Goal: Task Accomplishment & Management: Complete application form

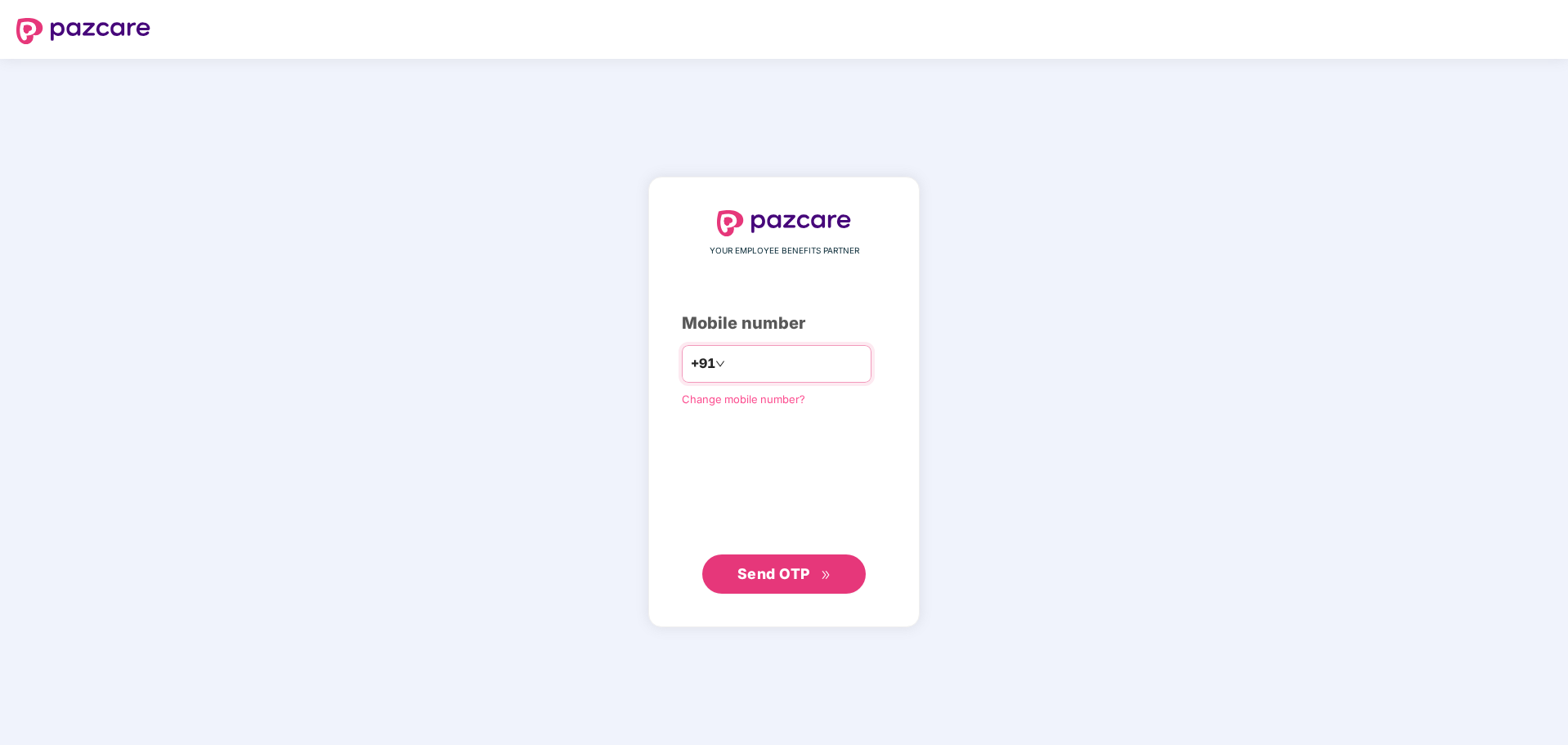
drag, startPoint x: 0, startPoint y: 0, endPoint x: 762, endPoint y: 361, distance: 843.2
click at [762, 361] on input "number" at bounding box center [795, 364] width 134 height 26
type input "**********"
click at [799, 559] on button "Send OTP" at bounding box center [784, 573] width 164 height 40
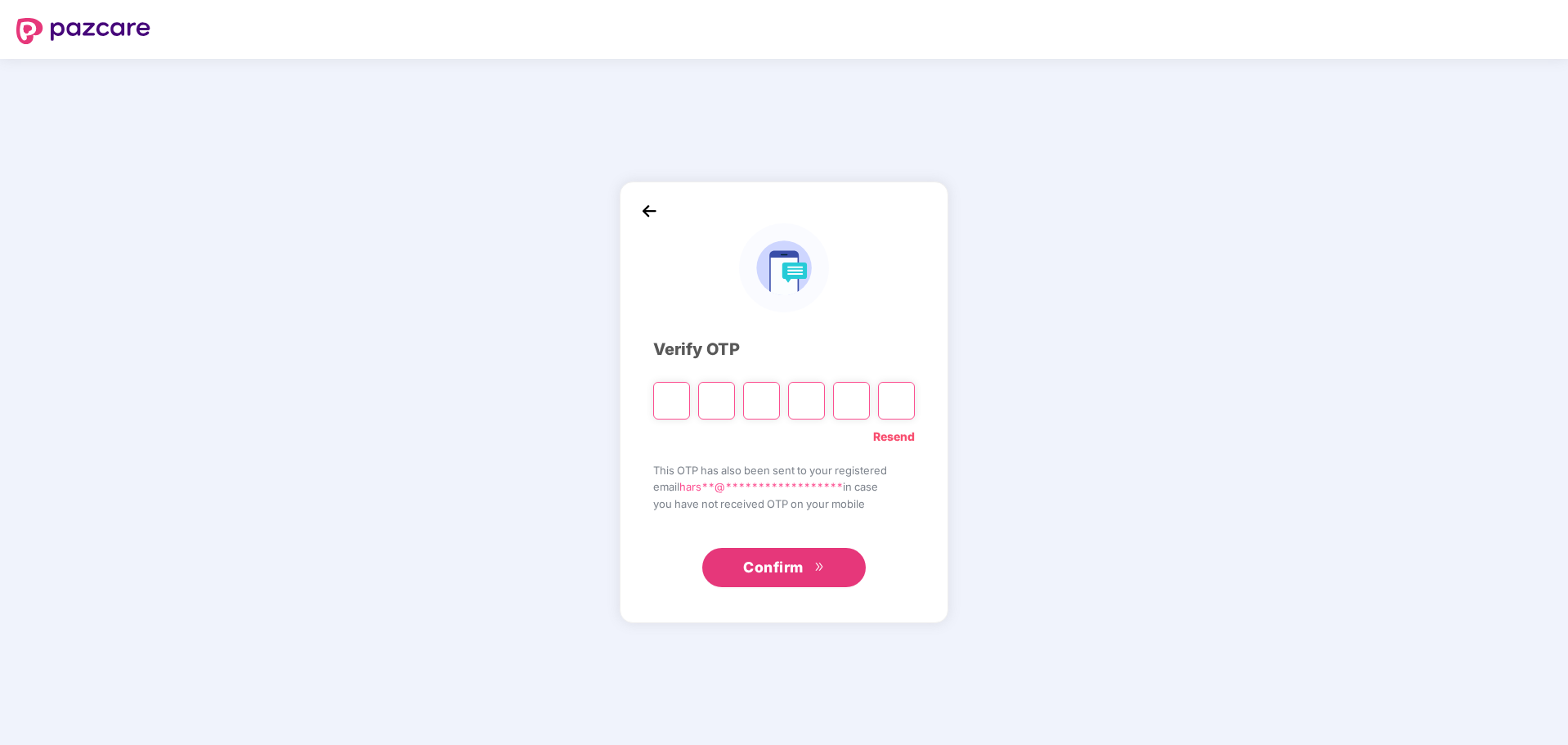
type input "*"
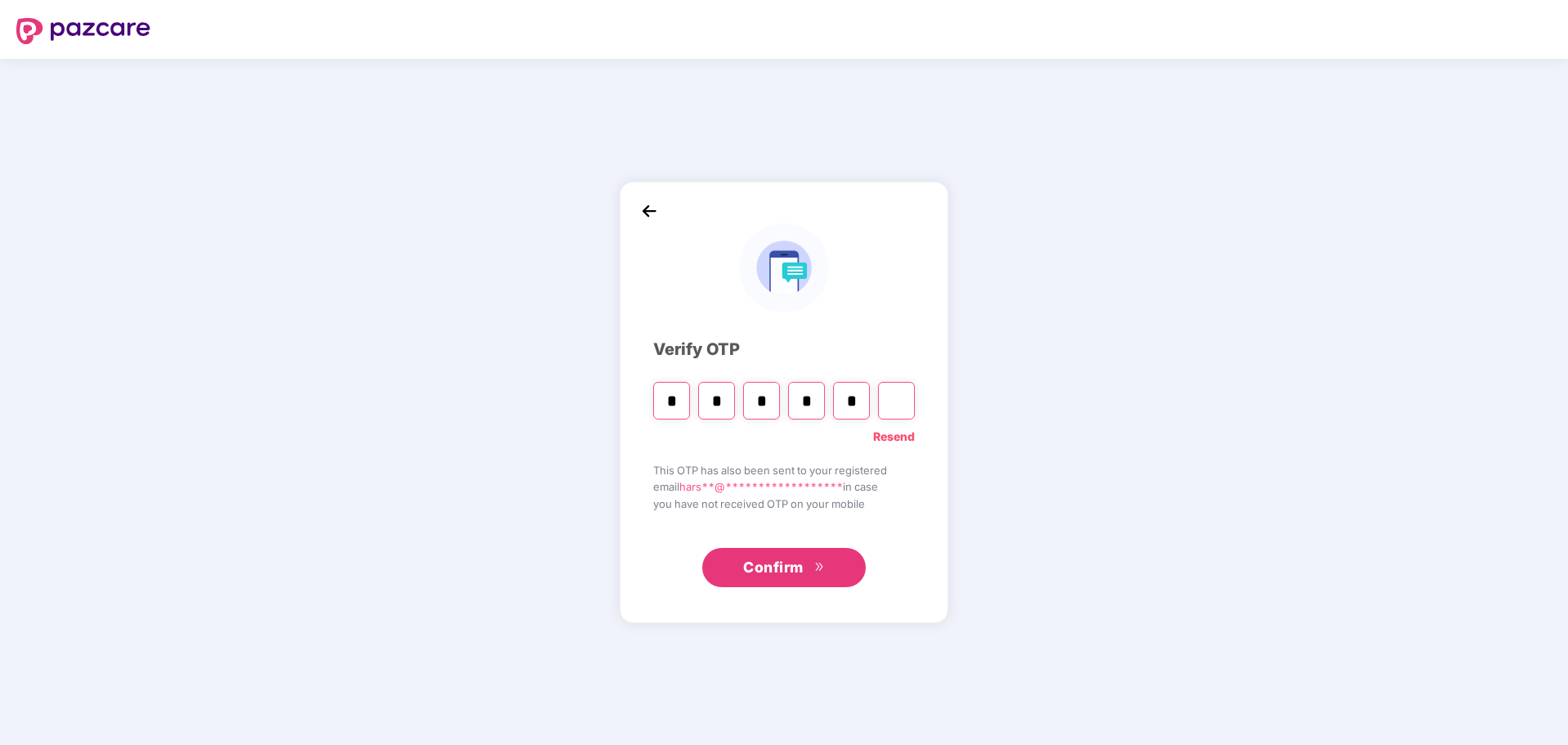
type input "*"
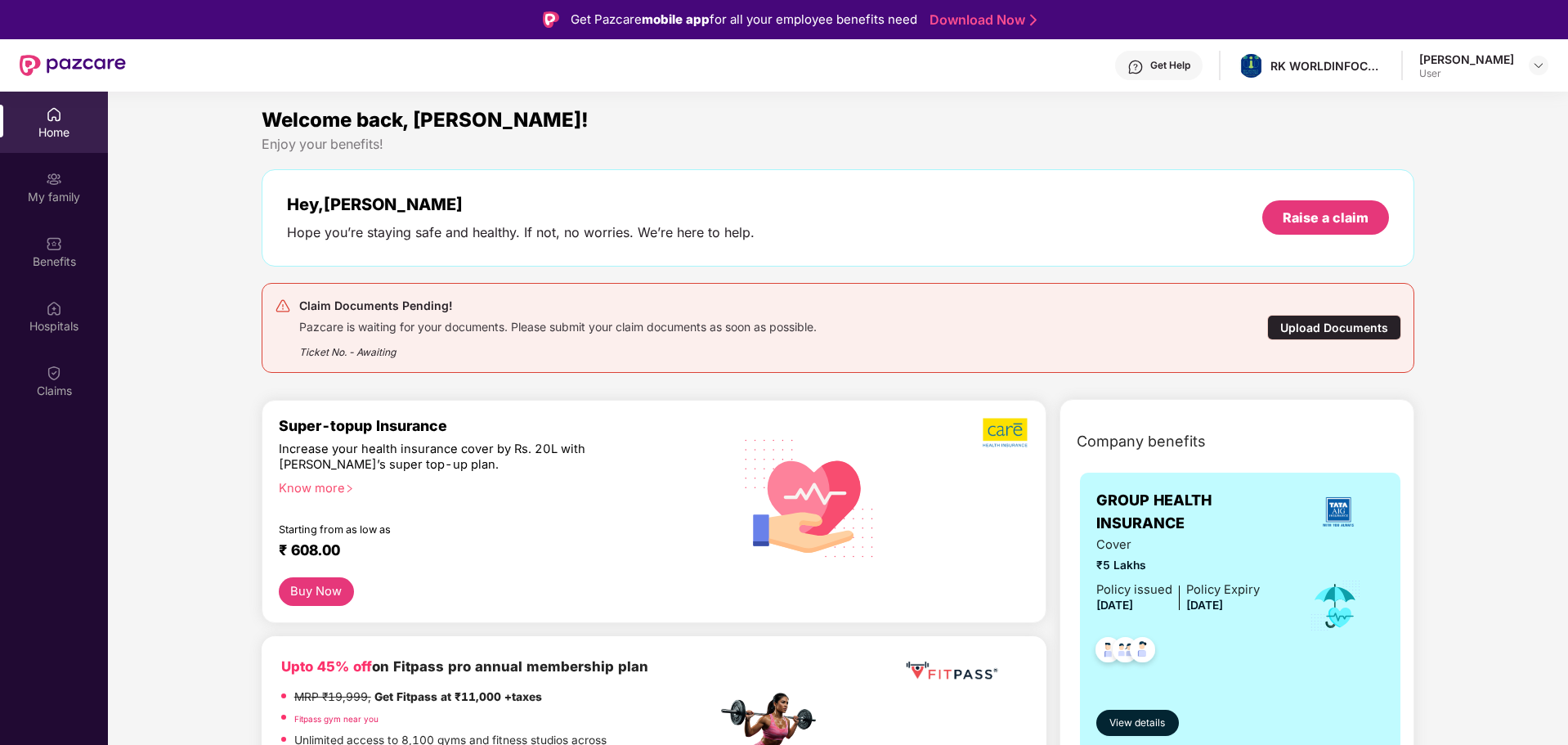
click at [1308, 330] on div "Upload Documents" at bounding box center [1335, 328] width 134 height 26
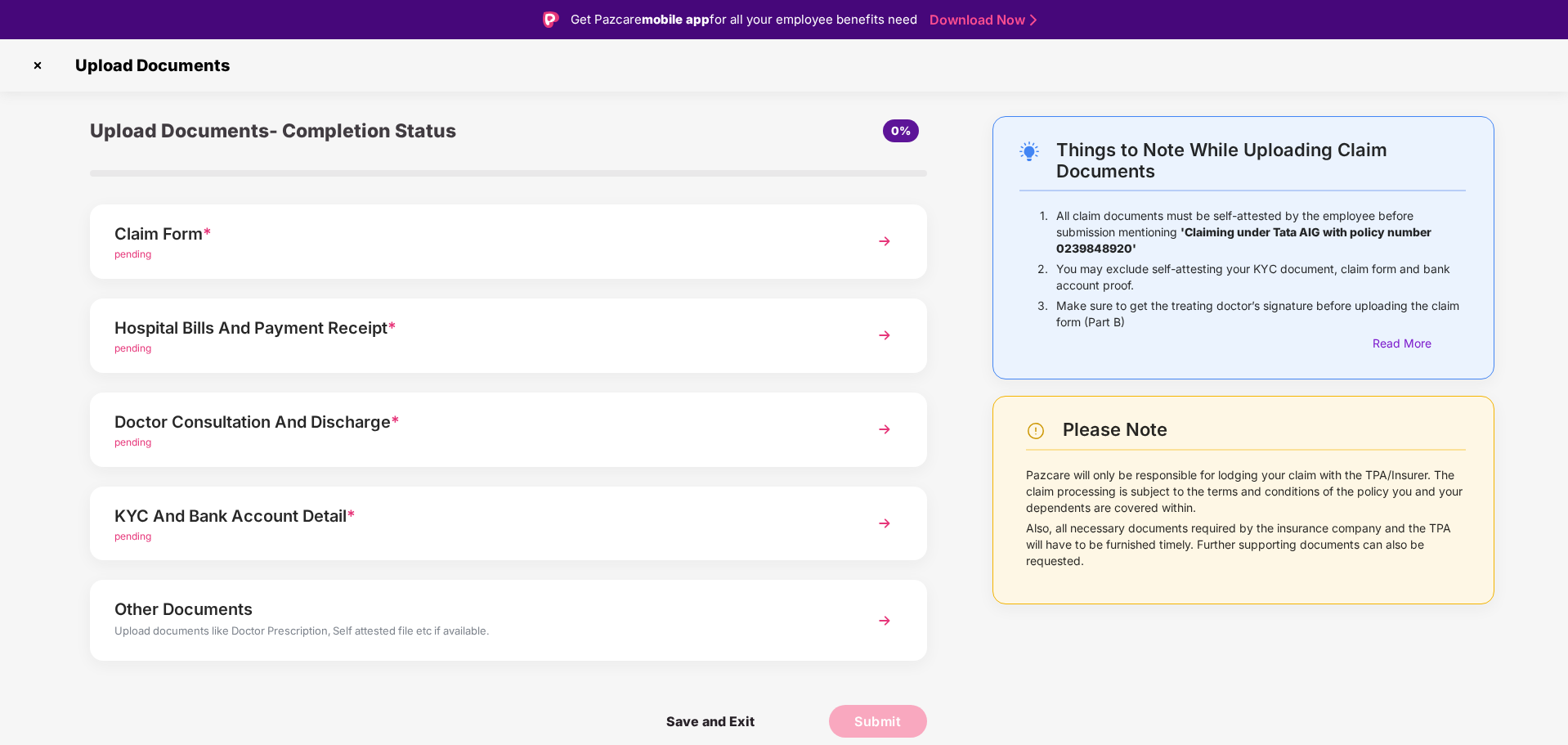
click at [523, 260] on div "pending" at bounding box center [475, 255] width 722 height 16
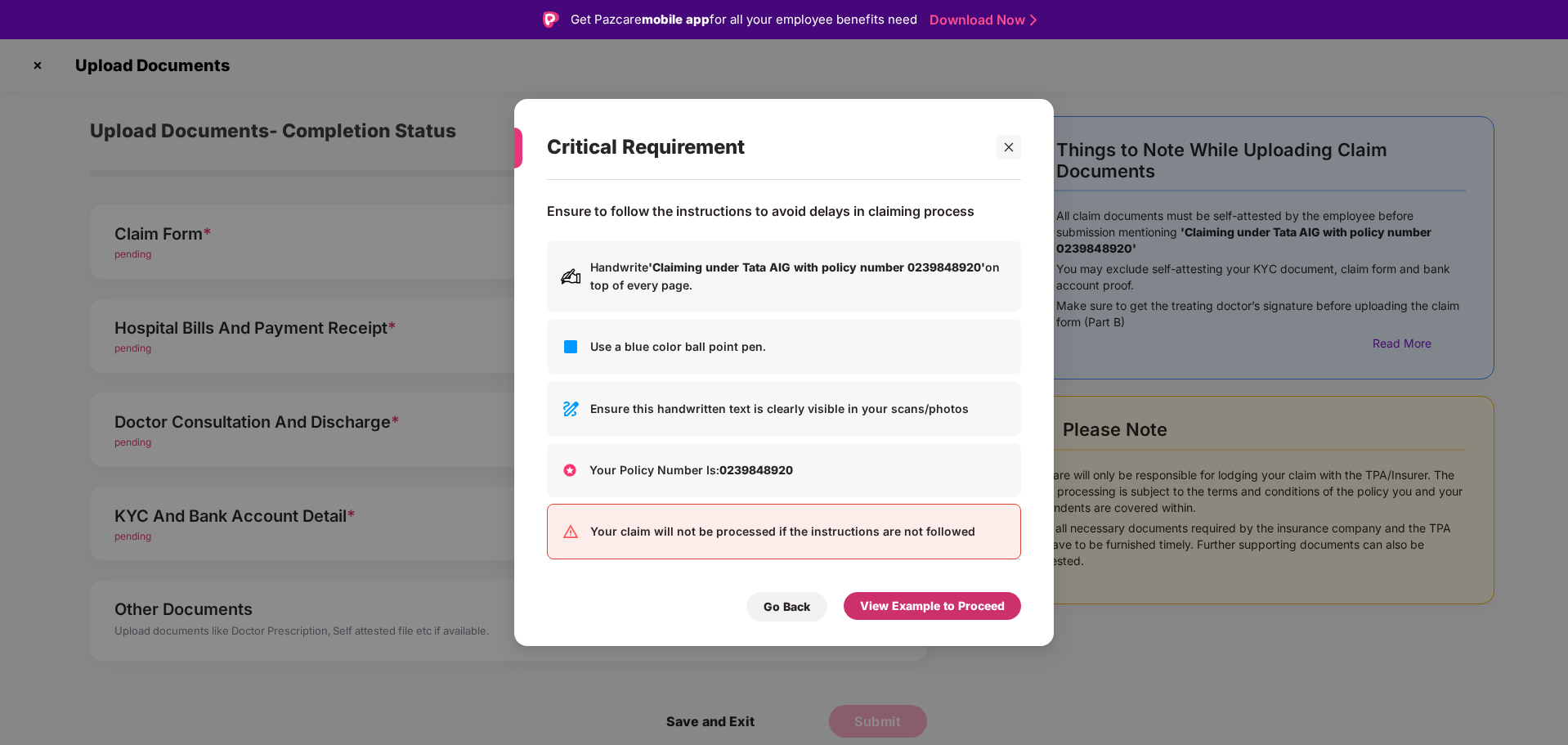
click at [942, 616] on div "View Example to Proceed" at bounding box center [933, 606] width 178 height 28
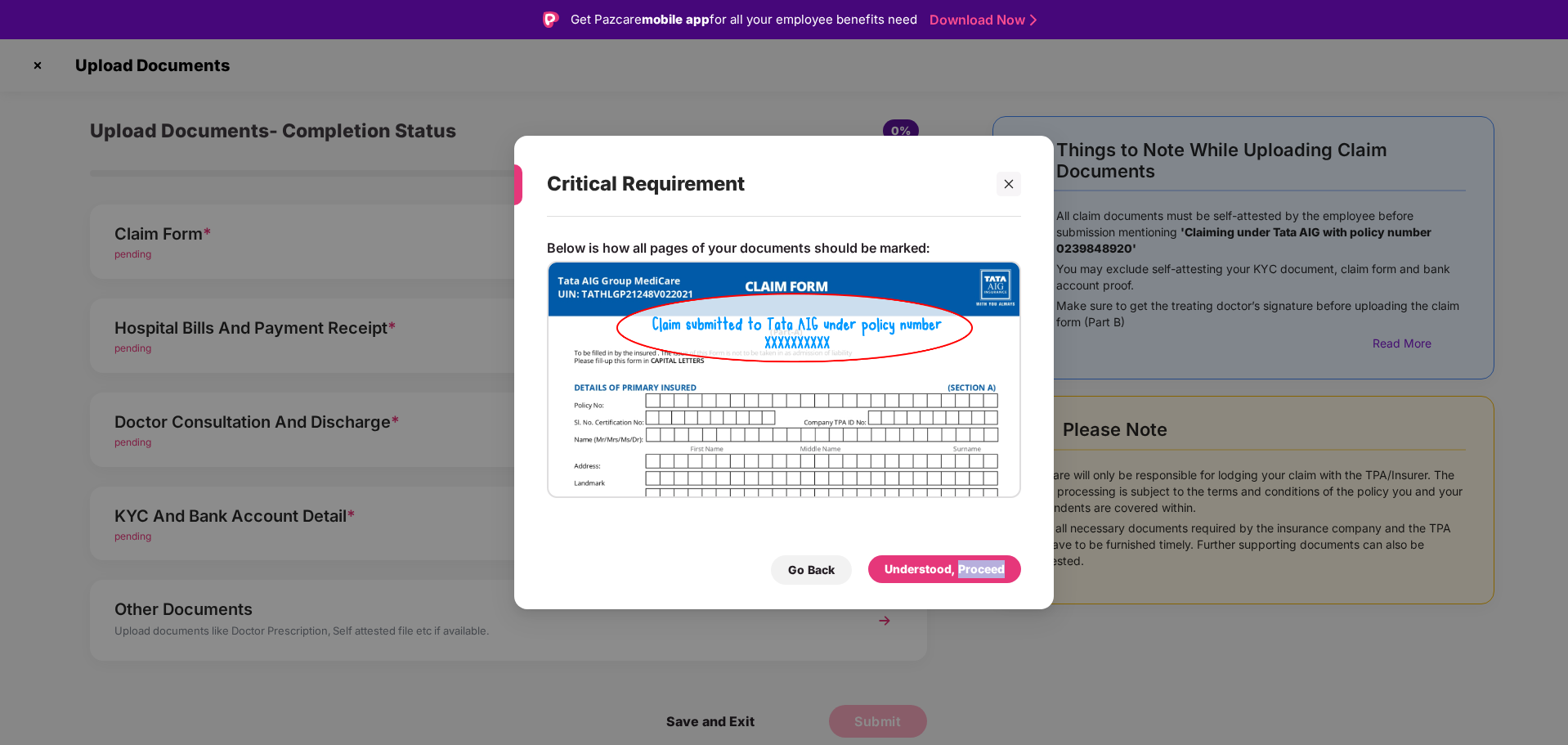
click at [942, 616] on div "Critical Requirement Below is how all pages of your documents should be marked:…" at bounding box center [784, 372] width 1568 height 745
click at [919, 571] on div "Understood, Proceed" at bounding box center [946, 569] width 121 height 18
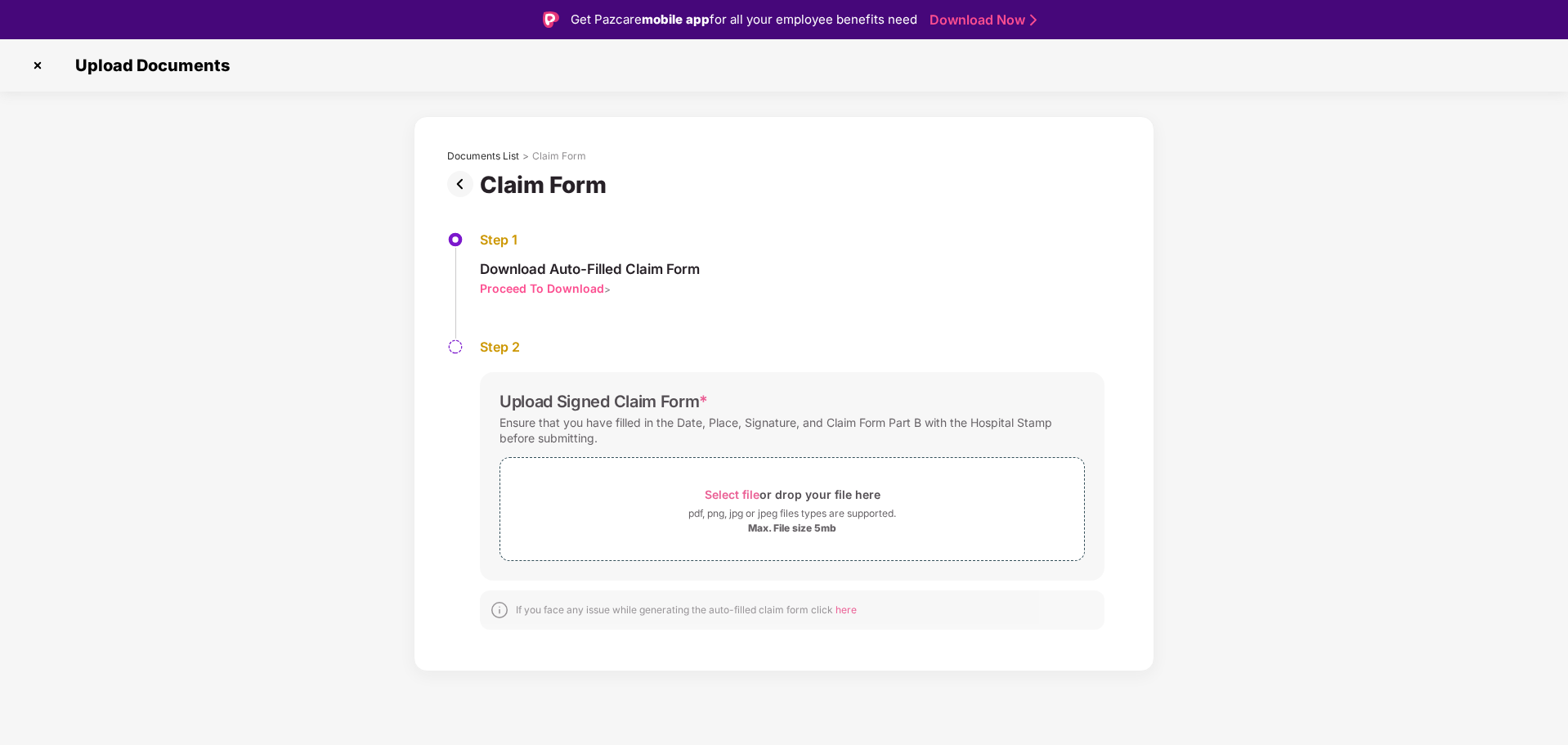
click at [553, 288] on div "Proceed To Download" at bounding box center [542, 289] width 124 height 16
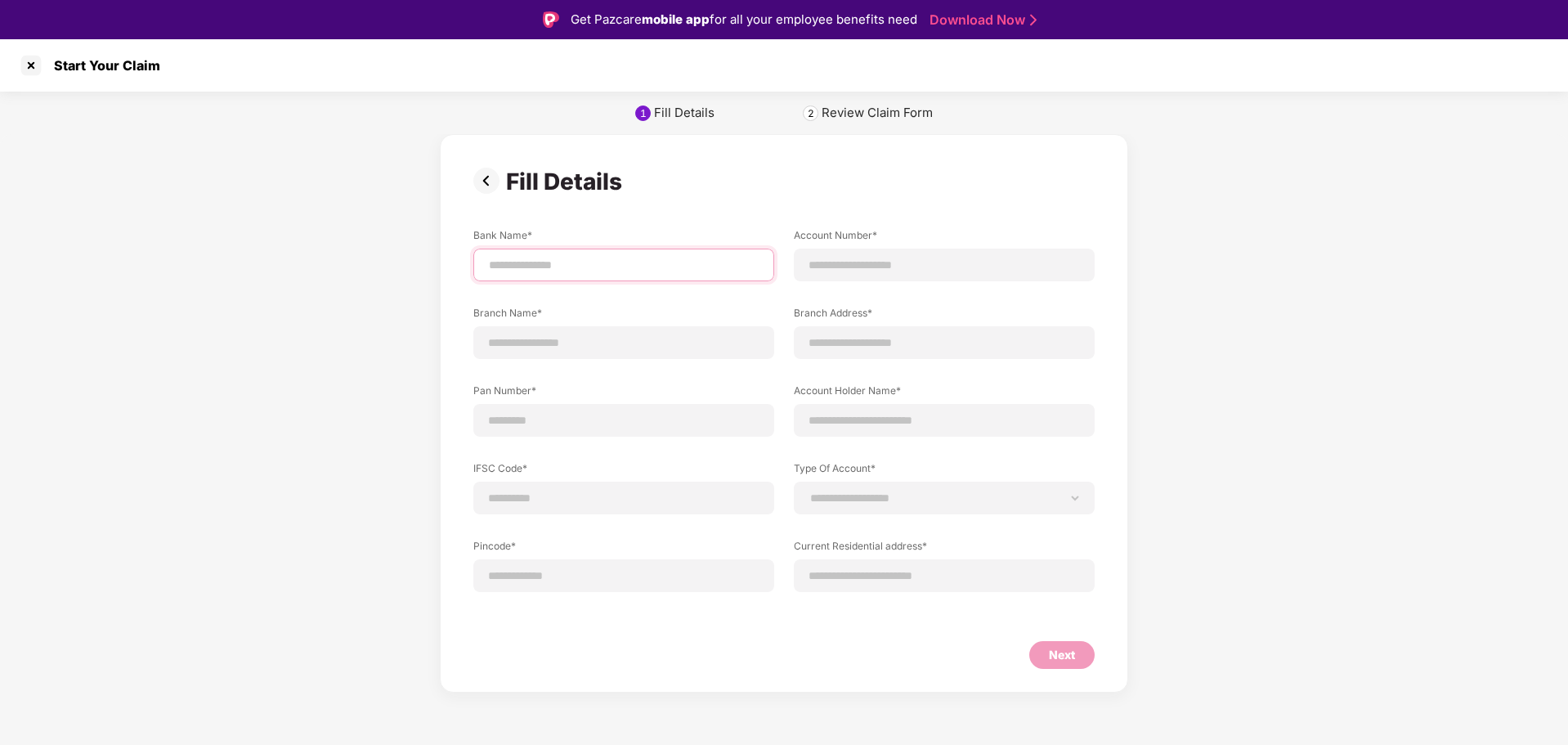
click at [537, 264] on input at bounding box center [623, 265] width 273 height 17
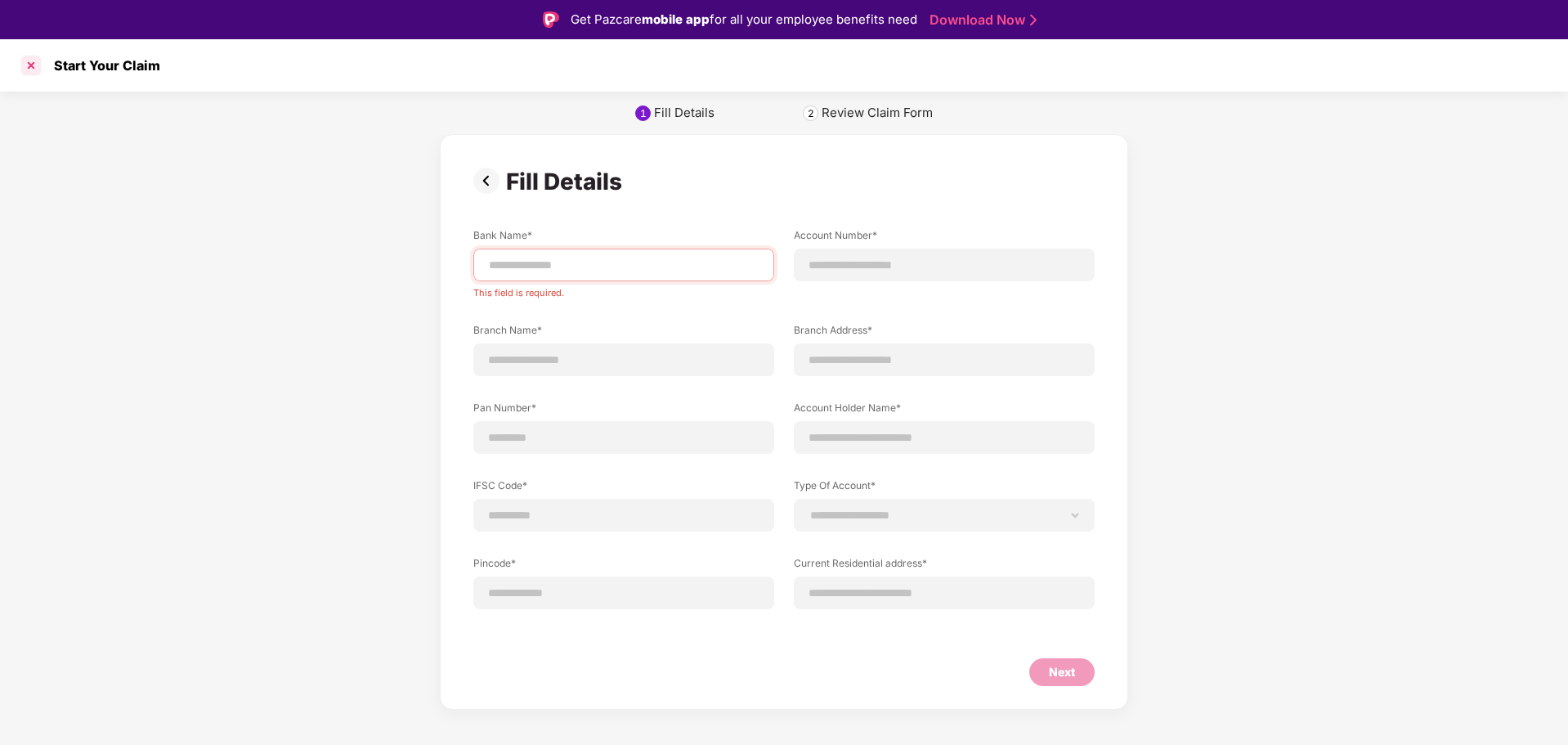
click at [36, 73] on div at bounding box center [31, 65] width 26 height 26
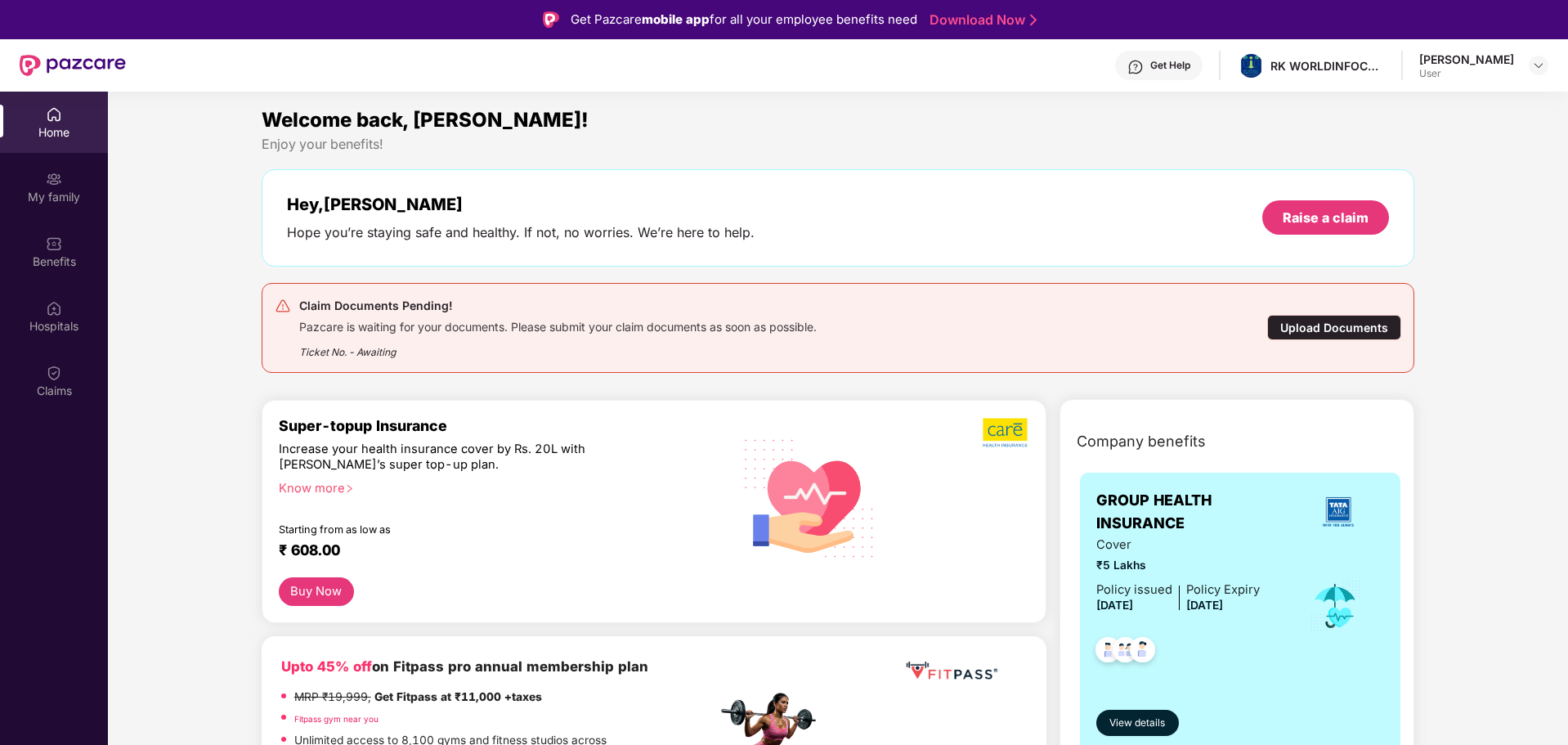
click at [1526, 59] on div "Harsha N User" at bounding box center [1484, 65] width 129 height 29
click at [1283, 229] on div "Raise a claim" at bounding box center [1326, 217] width 126 height 35
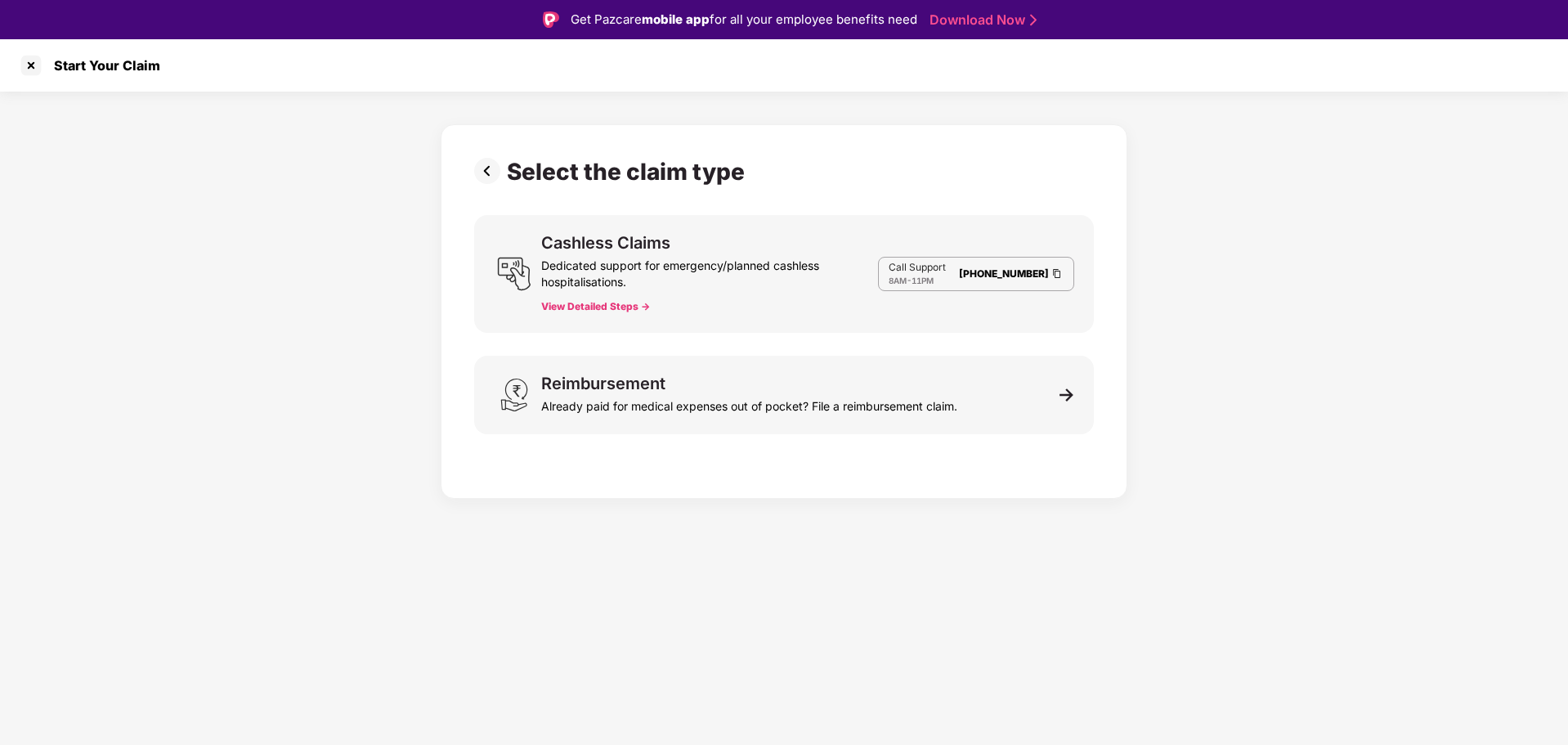
click at [586, 304] on button "View Detailed Steps ->" at bounding box center [596, 306] width 109 height 13
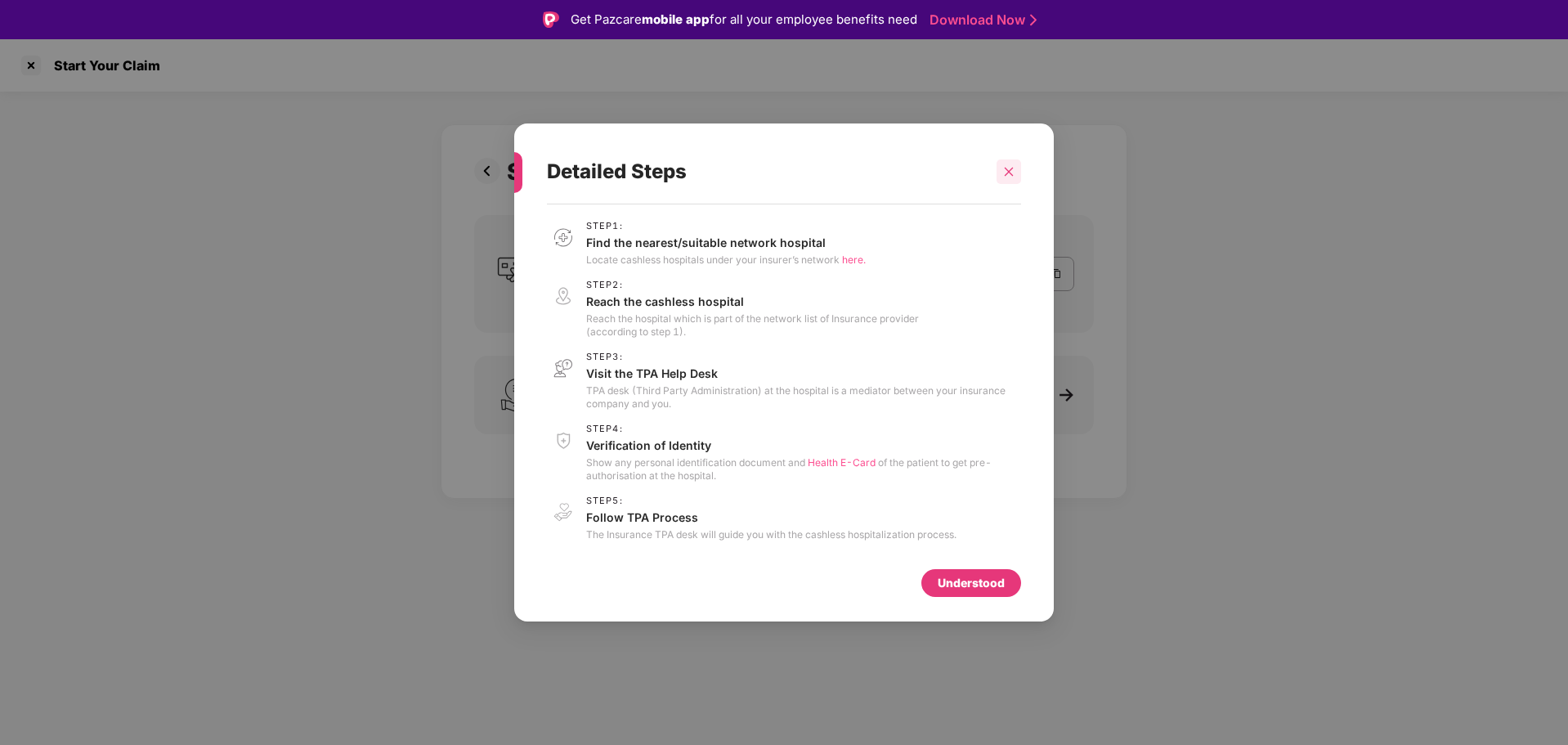
click at [1018, 167] on div at bounding box center [1009, 171] width 25 height 25
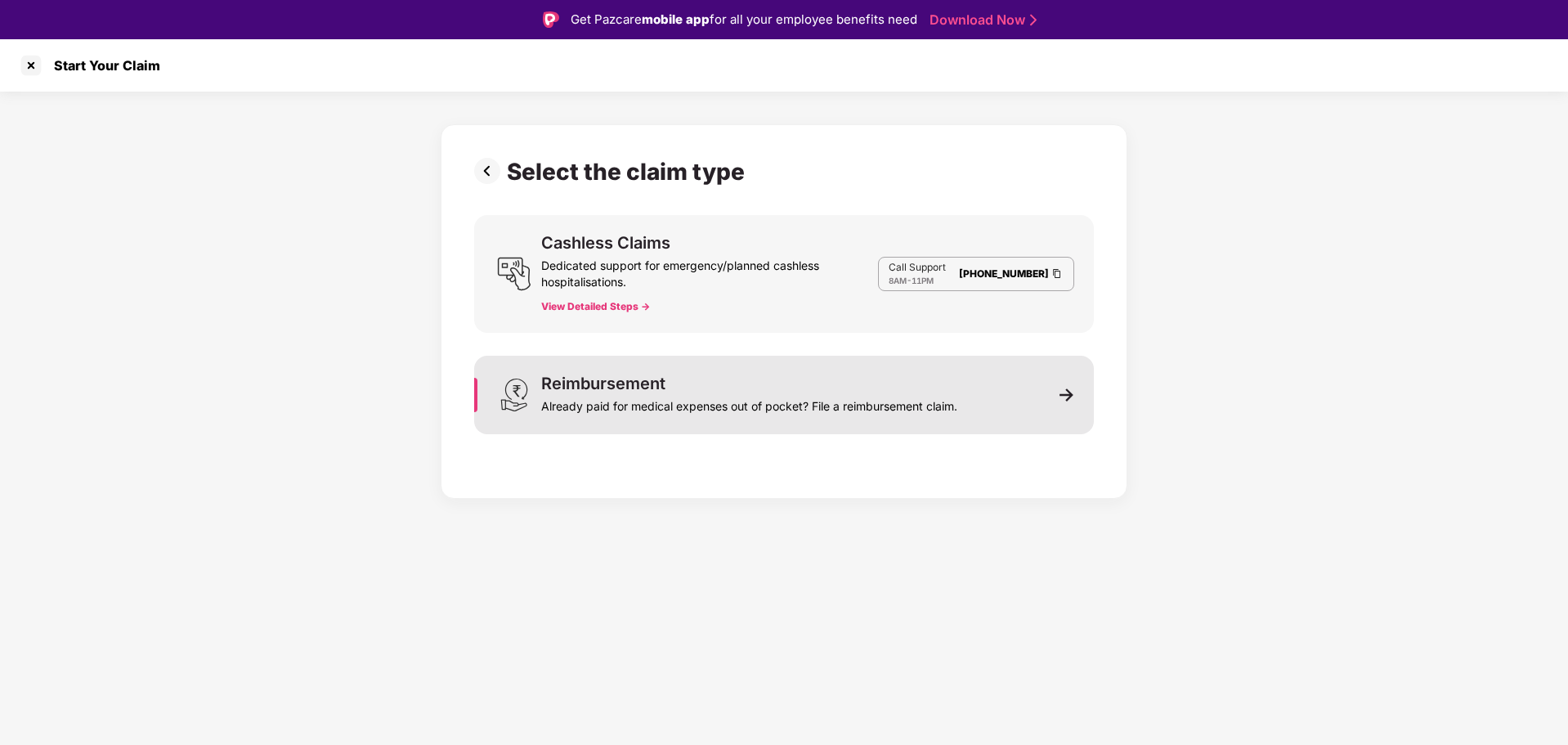
click at [666, 410] on div "Already paid for medical expenses out of pocket? File a reimbursement claim." at bounding box center [749, 402] width 416 height 23
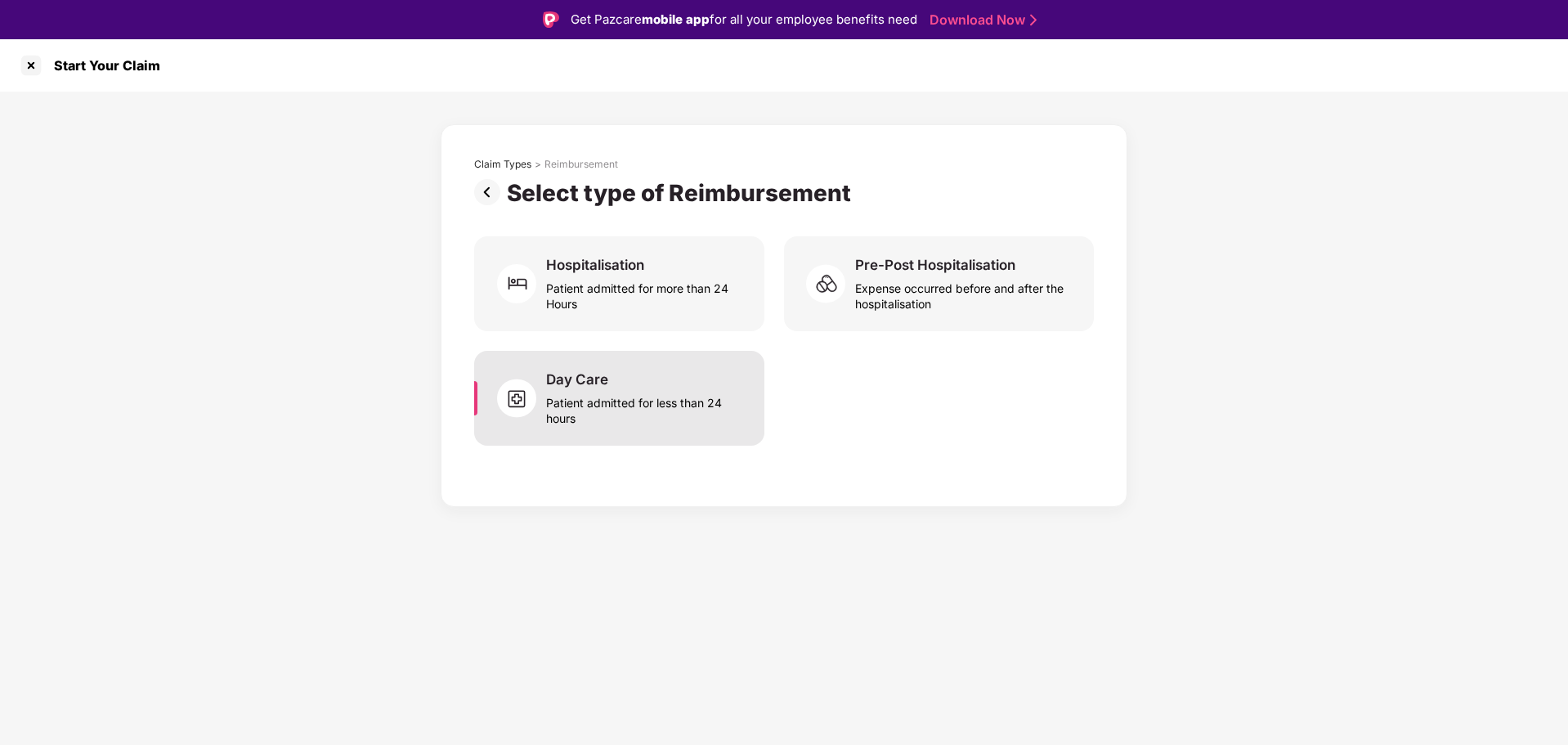
click at [667, 393] on div "Patient admitted for less than 24 hours" at bounding box center [645, 407] width 199 height 38
